Goal: Task Accomplishment & Management: Complete application form

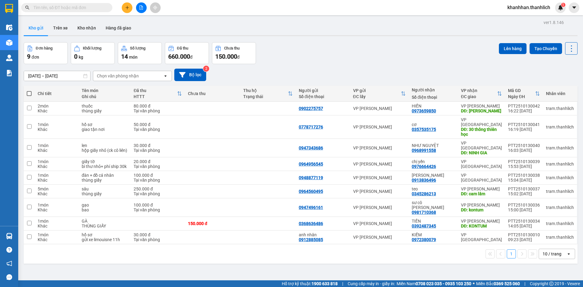
click at [543, 251] on div "10 / trang" at bounding box center [552, 254] width 19 height 6
click at [547, 206] on span "50 / trang" at bounding box center [548, 204] width 19 height 6
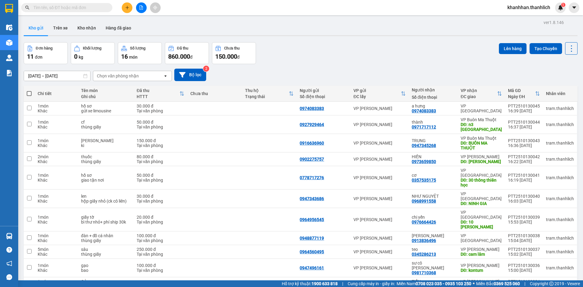
scroll to position [28, 0]
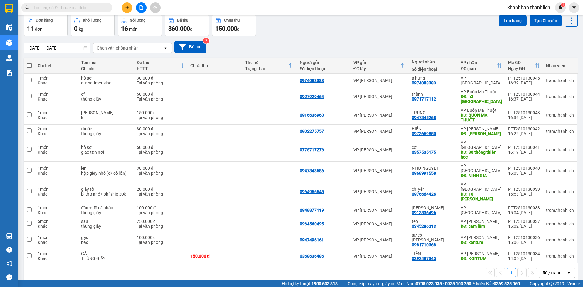
click at [349, 33] on div "Đơn hàng 11 đơn Khối lượng 0 kg Số lượng 16 món Đã thu 860.000 đ Chưa thu 150.0…" at bounding box center [301, 25] width 554 height 22
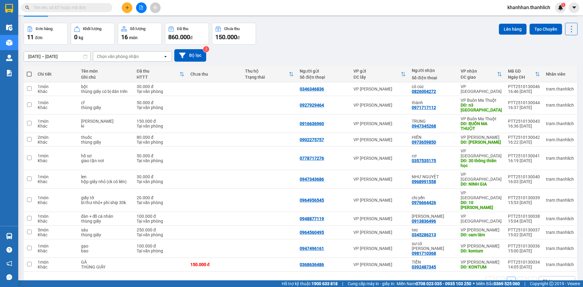
scroll to position [28, 0]
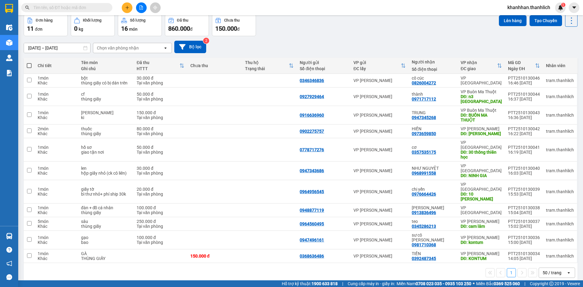
click at [128, 6] on icon "plus" at bounding box center [127, 7] width 4 height 4
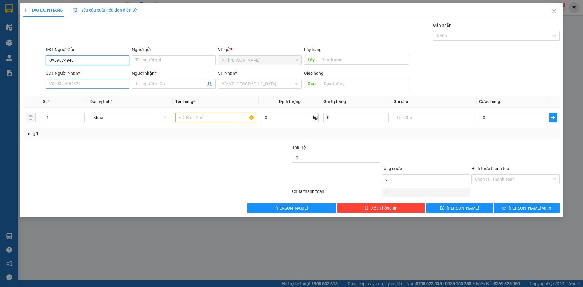
type input "0969074940"
click at [111, 87] on input "SĐT Người Nhận *" at bounding box center [87, 84] width 83 height 10
type input "0977851403"
click at [165, 83] on input "Người nhận *" at bounding box center [170, 83] width 70 height 7
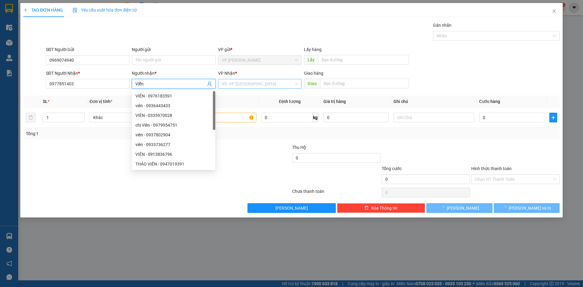
type input "Viễn"
click at [276, 82] on input "search" at bounding box center [258, 83] width 72 height 9
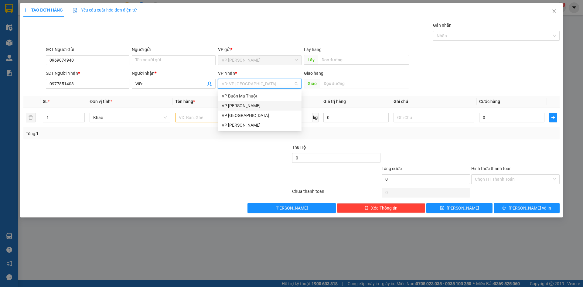
click at [265, 103] on div "VP [PERSON_NAME]" at bounding box center [260, 105] width 76 height 7
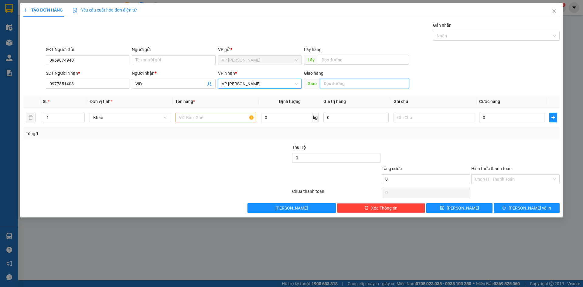
click at [366, 85] on input "text" at bounding box center [364, 84] width 89 height 10
type input "[PERSON_NAME]"
click at [217, 115] on input "text" at bounding box center [215, 118] width 81 height 10
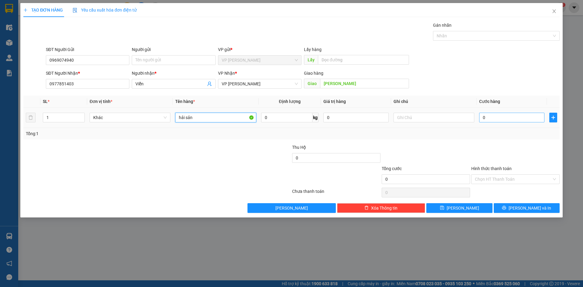
type input "hải sản"
click at [521, 121] on input "0" at bounding box center [511, 118] width 65 height 10
type input "7"
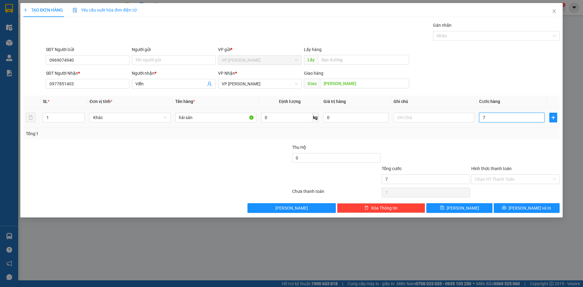
type input "70"
type input "700"
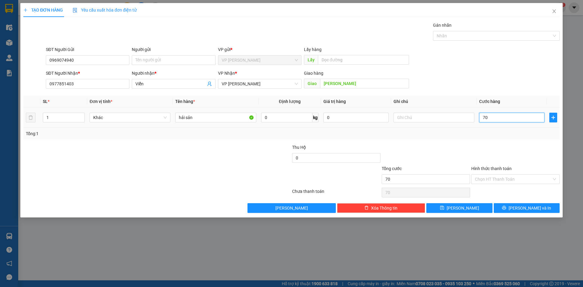
type input "700"
type input "7.000"
type input "70.000"
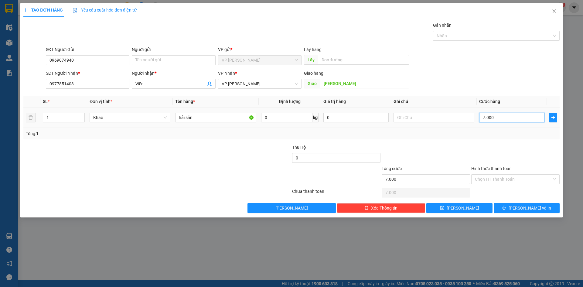
type input "70.000"
click at [447, 118] on input "text" at bounding box center [433, 118] width 81 height 10
type input "t"
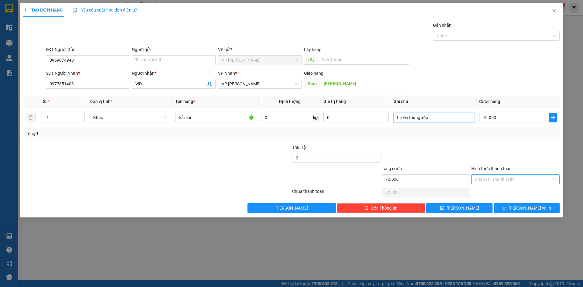
type input "bị đen thùng xốp"
click at [491, 180] on input "Hình thức thanh toán" at bounding box center [513, 179] width 77 height 9
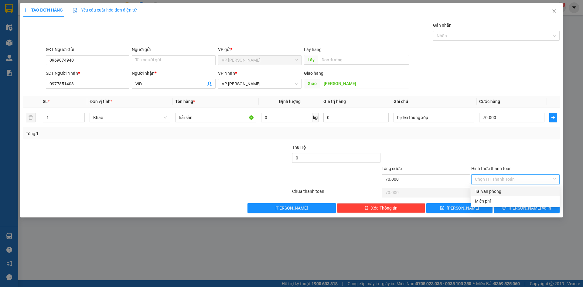
click at [492, 189] on div "Tại văn phòng" at bounding box center [515, 191] width 81 height 7
type input "0"
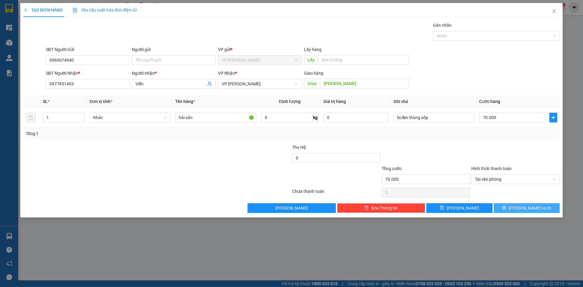
click at [514, 204] on button "[PERSON_NAME] và In" at bounding box center [527, 208] width 66 height 10
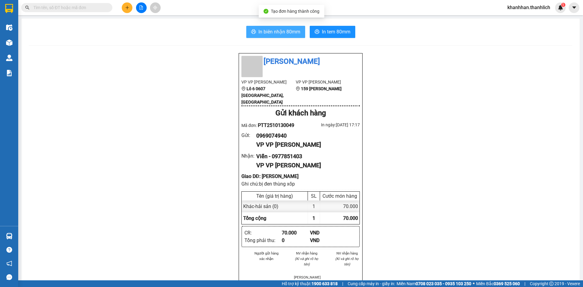
click at [270, 33] on span "In biên nhận 80mm" at bounding box center [279, 32] width 42 height 8
click at [127, 9] on icon "plus" at bounding box center [127, 7] width 4 height 4
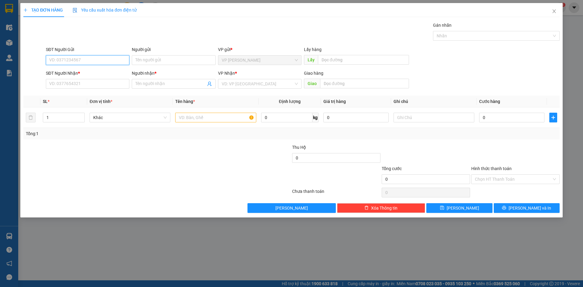
click at [101, 61] on input "SĐT Người Gửi" at bounding box center [87, 60] width 83 height 10
click at [93, 74] on div "0848333399" at bounding box center [87, 72] width 76 height 7
type input "0848333399"
type input "0935466879"
type input "a duy"
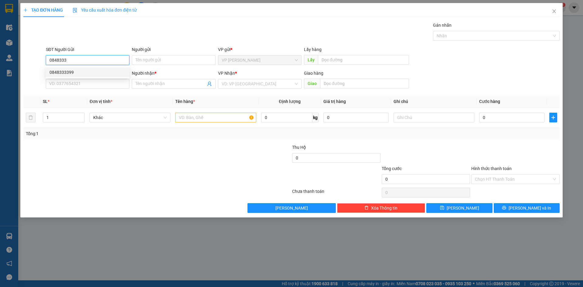
type input "kon tum"
type input "0848333399"
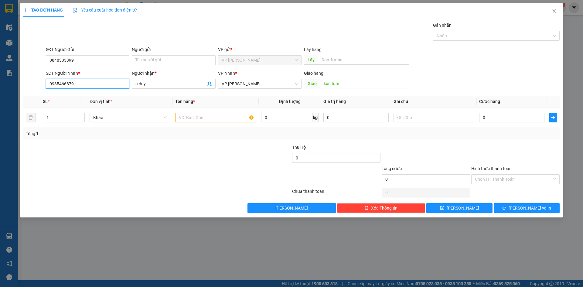
click at [99, 83] on input "0935466879" at bounding box center [87, 84] width 83 height 10
click at [95, 92] on div "0344070294 - PHÚC ÁNH DƯƠNG" at bounding box center [87, 96] width 83 height 10
type input "0344070294"
type input "PHÚC ÁNH DƯƠNG"
type input "bmt"
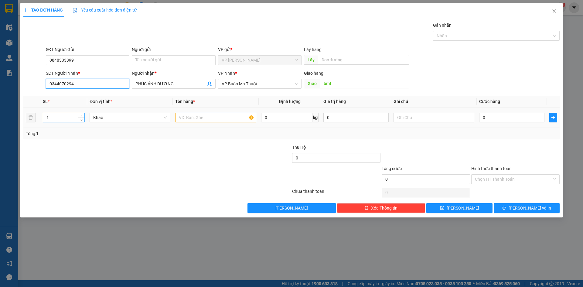
type input "0344070294"
click at [71, 113] on input "1" at bounding box center [63, 117] width 41 height 9
type input "3"
click at [206, 120] on input "text" at bounding box center [215, 118] width 81 height 10
type input "d"
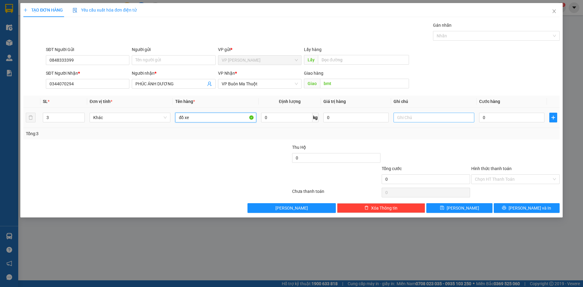
type input "đồ xe"
click at [411, 120] on input "text" at bounding box center [433, 118] width 81 height 10
type input "thùng giấy"
click at [493, 119] on input "0" at bounding box center [511, 118] width 65 height 10
type input "1"
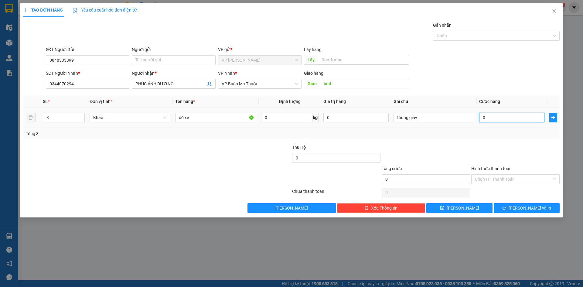
type input "1"
type input "15"
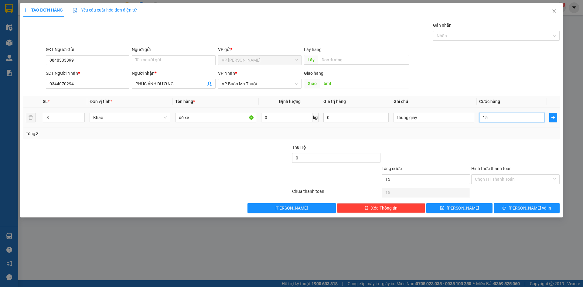
type input "150"
type input "1.500"
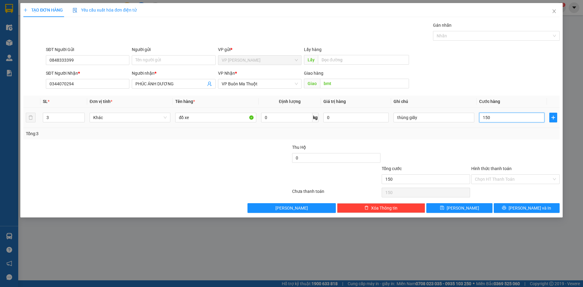
type input "1.500"
type input "15.000"
type input "150.000"
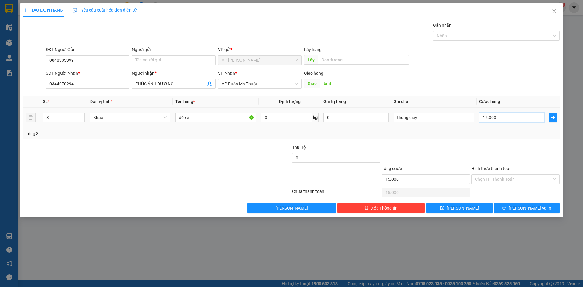
type input "150.000"
click at [465, 207] on span "[PERSON_NAME]" at bounding box center [463, 208] width 32 height 7
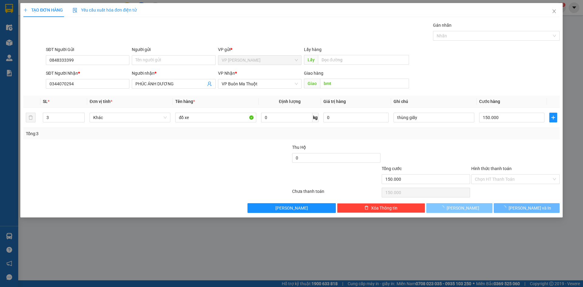
type input "1"
type input "0"
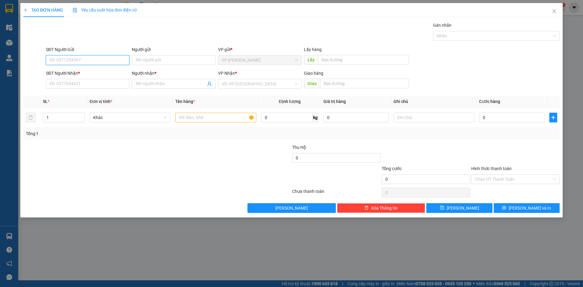
click at [58, 60] on input "SĐT Người Gửi" at bounding box center [87, 60] width 83 height 10
click at [54, 54] on div "SĐT Người Gửi" at bounding box center [87, 50] width 83 height 9
click at [70, 65] on input "SĐT Người Gửi" at bounding box center [87, 60] width 83 height 10
click at [71, 73] on div "0848333399" at bounding box center [87, 72] width 76 height 7
type input "0848333399"
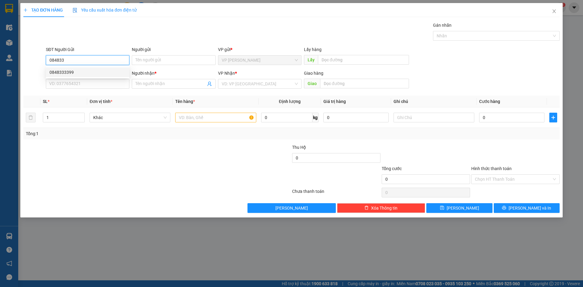
type input "0344070294"
type input "PHÚC ÁNH DƯƠNG"
type input "bmt"
type input "0848333399"
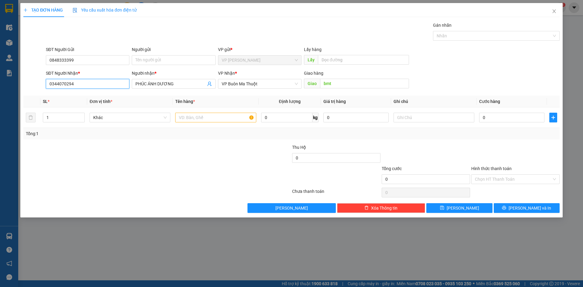
click at [83, 82] on input "0344070294" at bounding box center [87, 84] width 83 height 10
type input "0"
click at [83, 93] on div "0968888461 - TRƯỜNG" at bounding box center [87, 96] width 76 height 7
type input "0968888461"
type input "TRƯỜNG"
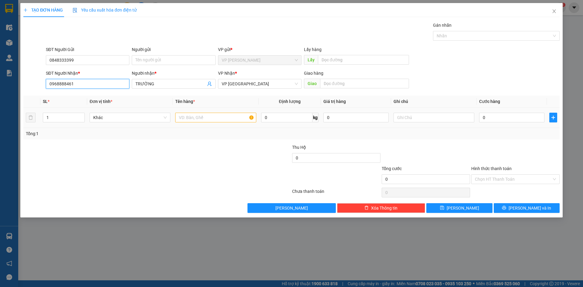
type input "0968888461"
click at [194, 116] on input "text" at bounding box center [215, 118] width 81 height 10
type input "d"
type input "đồ xe"
click at [412, 116] on input "text" at bounding box center [433, 118] width 81 height 10
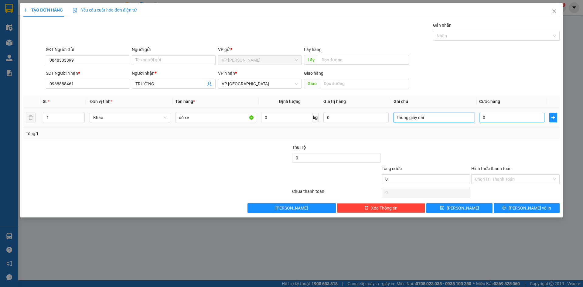
type input "thùng giấy dài"
click at [506, 118] on input "0" at bounding box center [511, 118] width 65 height 10
type input "1"
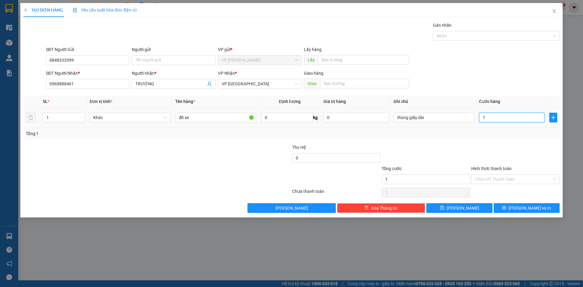
type input "10"
type input "100"
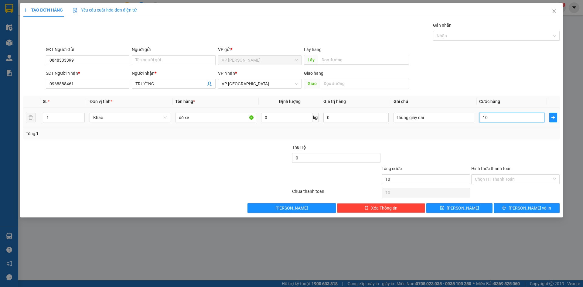
type input "100"
type input "1.000"
type input "10.000"
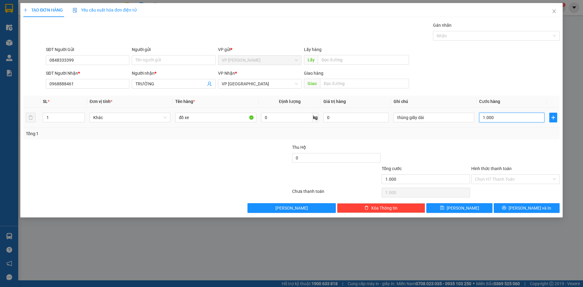
type input "10.000"
type input "100.000"
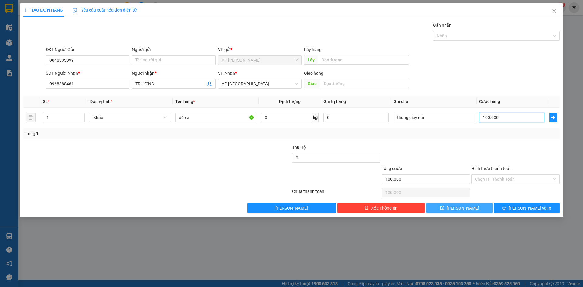
type input "100.000"
click at [477, 210] on button "[PERSON_NAME]" at bounding box center [459, 208] width 66 height 10
type input "0"
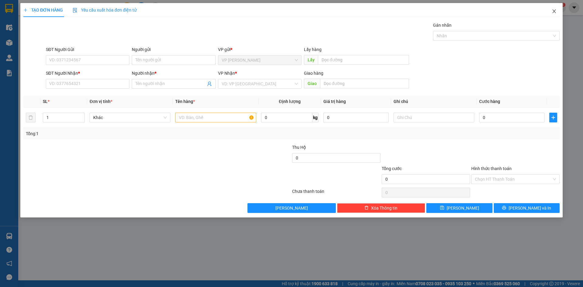
click at [554, 12] on icon "close" at bounding box center [553, 11] width 3 height 4
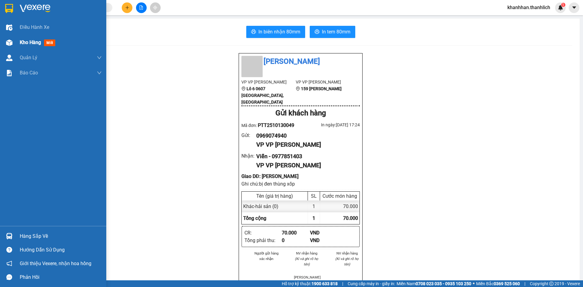
click at [19, 43] on div "Kho hàng mới" at bounding box center [53, 42] width 106 height 15
